Goal: Task Accomplishment & Management: Manage account settings

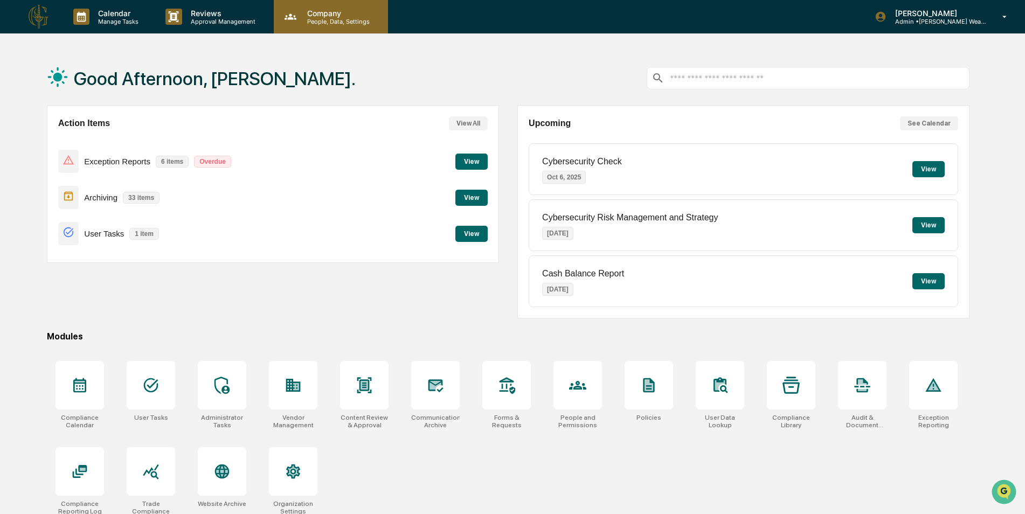
click at [317, 24] on p "People, Data, Settings" at bounding box center [336, 22] width 76 height 8
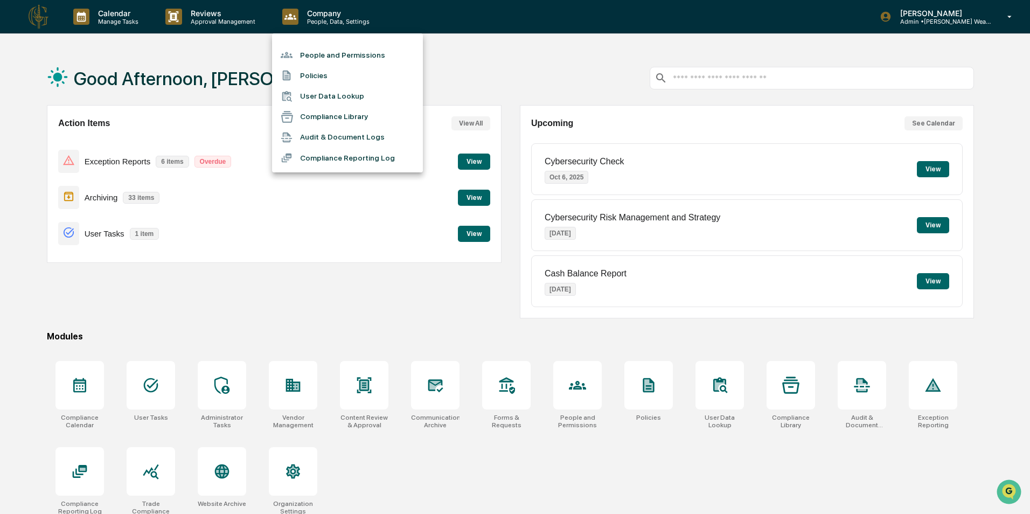
click at [316, 52] on li "People and Permissions" at bounding box center [347, 55] width 151 height 20
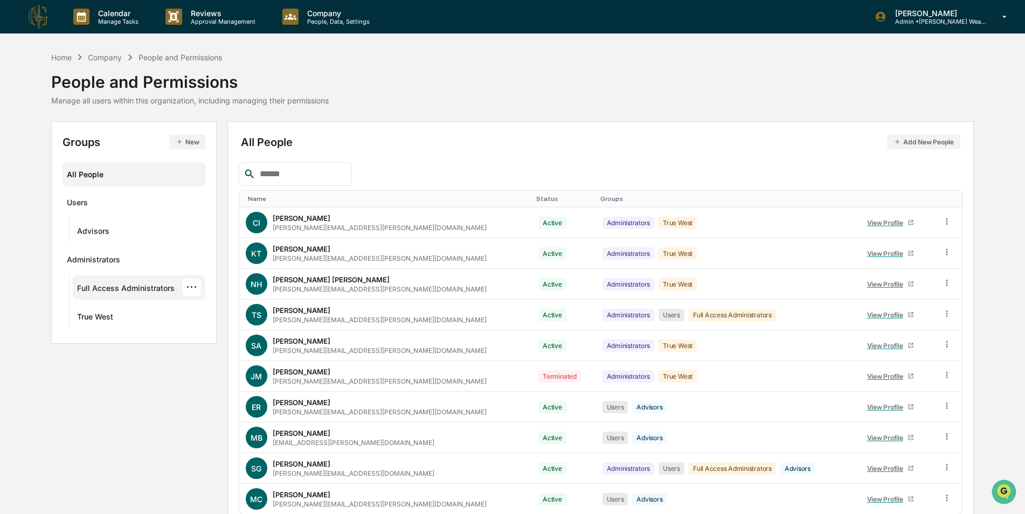
click at [115, 283] on div "Full Access Administrators ···" at bounding box center [139, 287] width 124 height 18
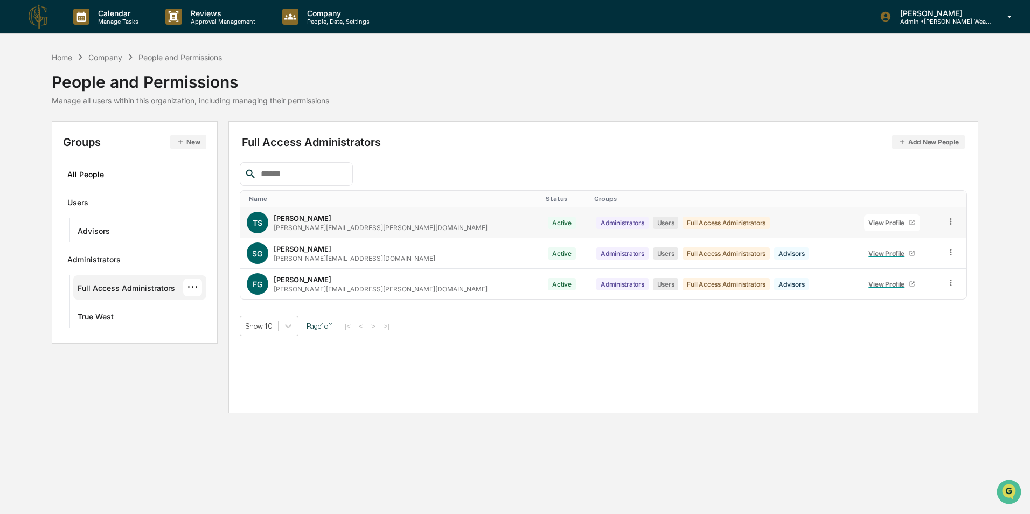
click at [947, 223] on icon at bounding box center [951, 222] width 10 height 10
click at [923, 241] on div "Groups & Permissions" at bounding box center [900, 239] width 93 height 13
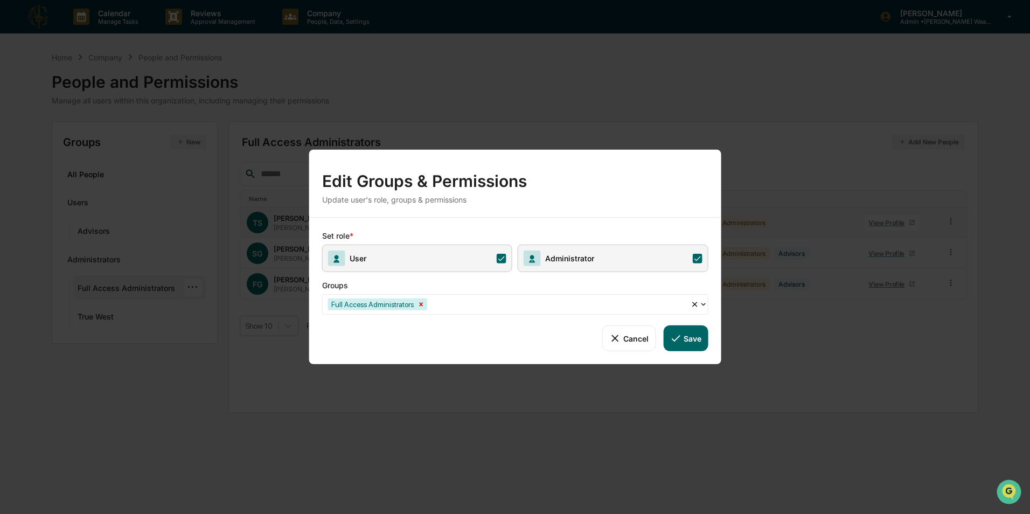
click at [418, 307] on icon "Remove Full Access Administrators" at bounding box center [421, 305] width 8 height 8
click at [426, 307] on div at bounding box center [511, 304] width 366 height 12
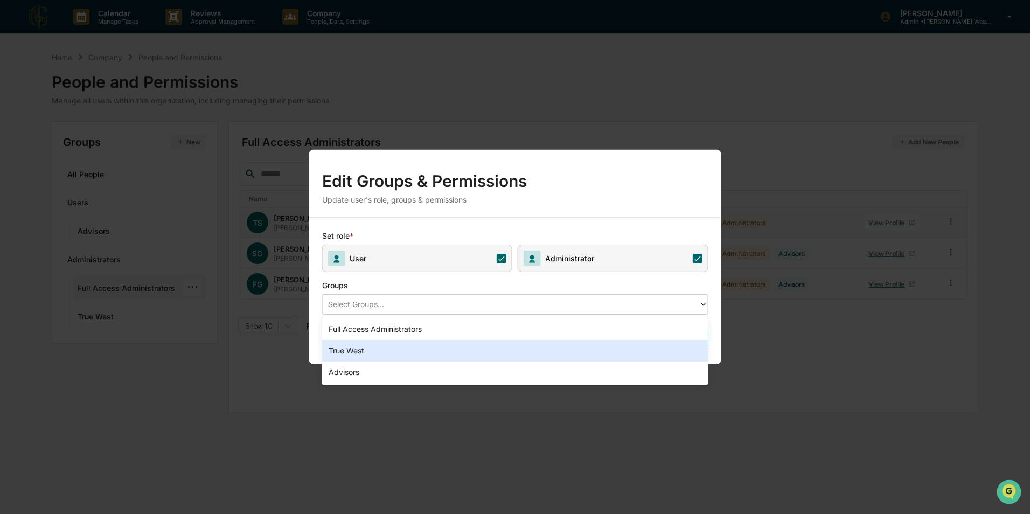
click at [386, 355] on div "True West" at bounding box center [515, 351] width 386 height 22
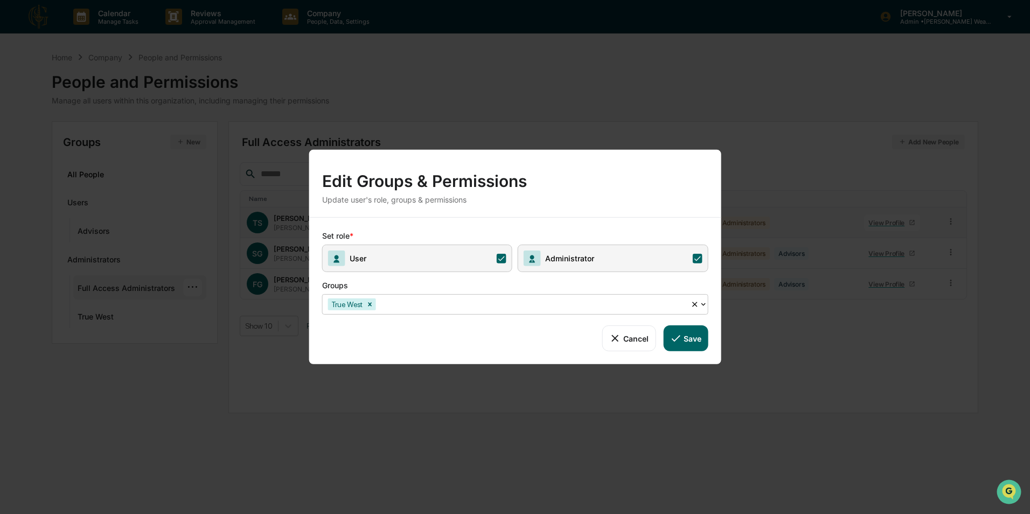
click at [701, 339] on button "Save" at bounding box center [685, 338] width 45 height 26
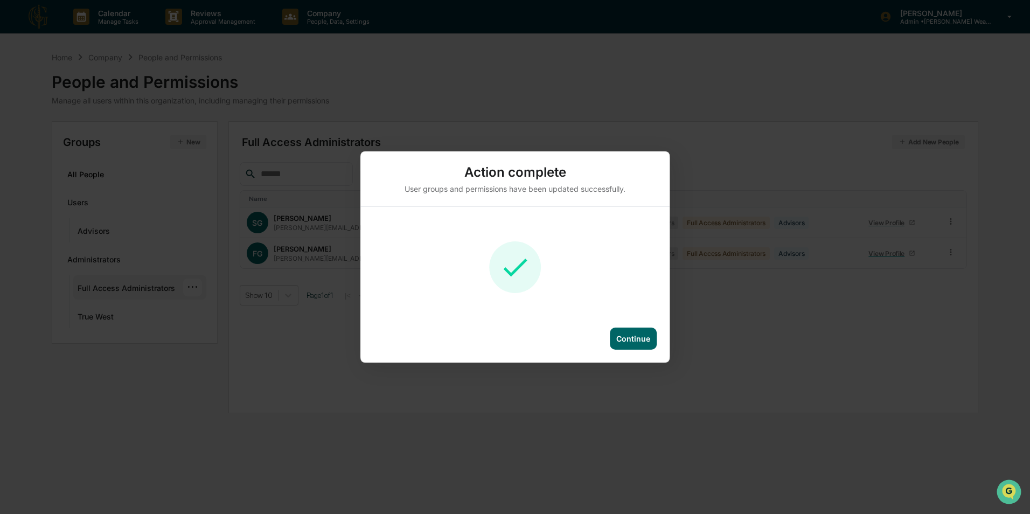
click at [629, 340] on div "Continue" at bounding box center [633, 338] width 34 height 9
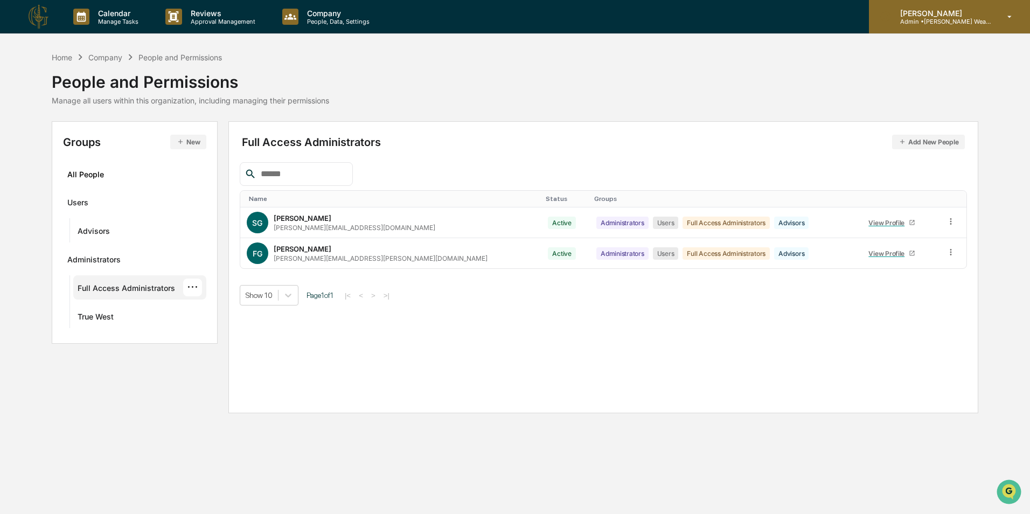
click at [925, 17] on p "[PERSON_NAME]" at bounding box center [942, 13] width 100 height 9
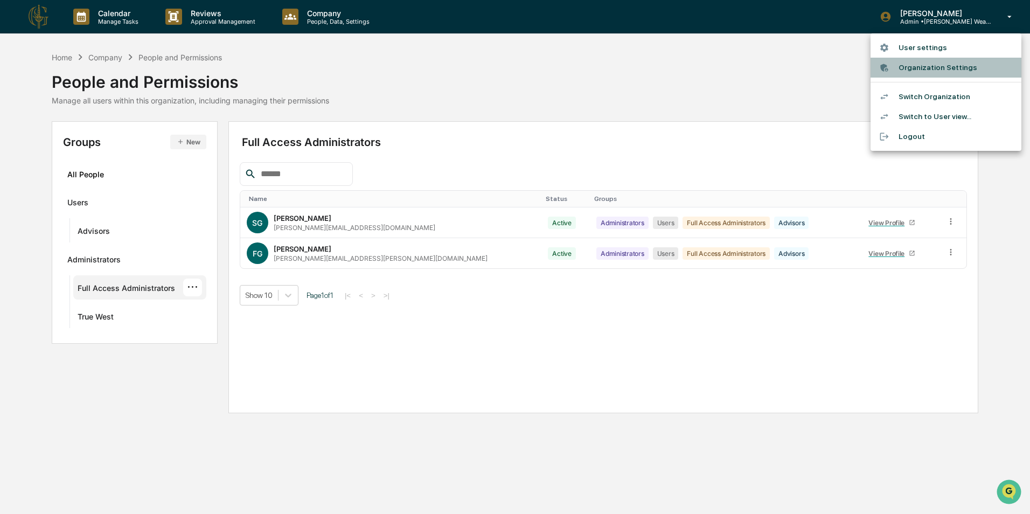
click at [936, 71] on li "Organization Settings" at bounding box center [946, 68] width 151 height 20
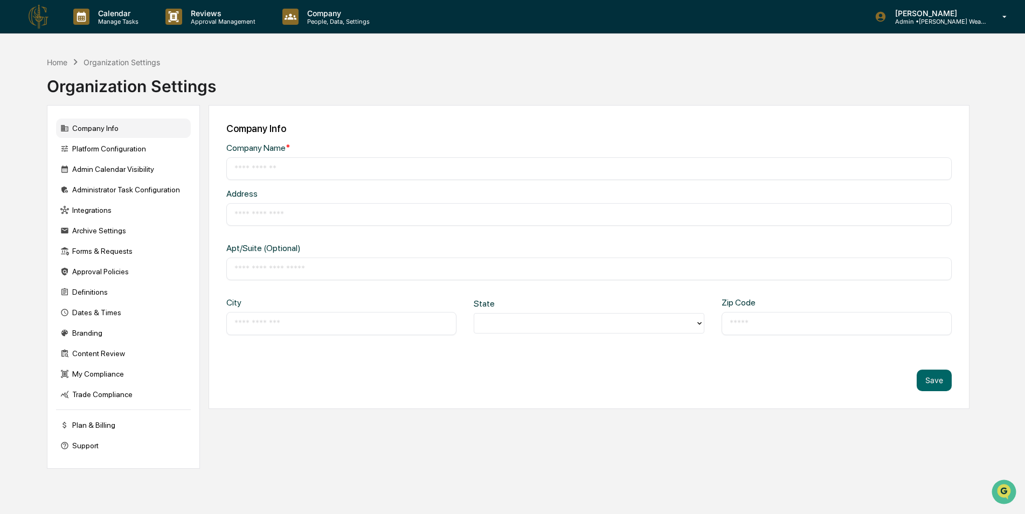
type input "**********"
type input "*********"
type input "*****"
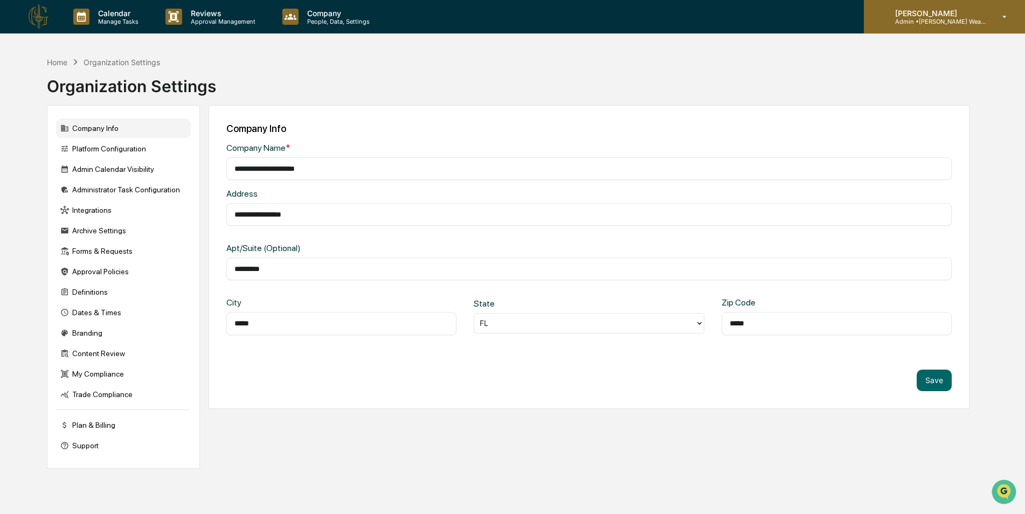
click at [936, 20] on p "Admin • [PERSON_NAME] Wealth Advisors" at bounding box center [936, 22] width 100 height 8
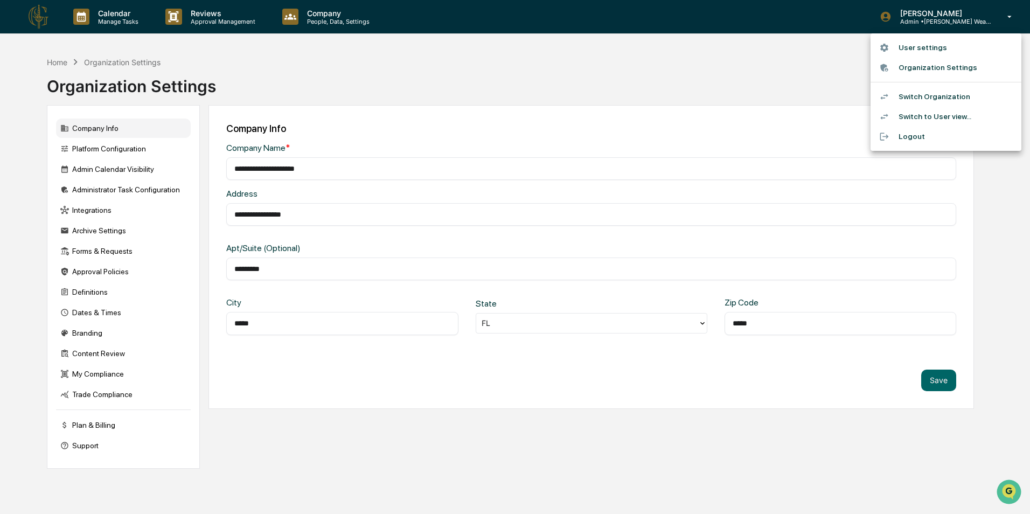
click at [934, 89] on li "Switch Organization" at bounding box center [946, 97] width 151 height 20
